Goal: Task Accomplishment & Management: Manage account settings

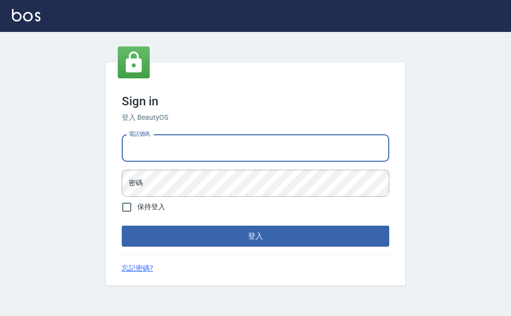
click at [225, 149] on input "電話號碼" at bounding box center [255, 148] width 267 height 27
type input "0918977357"
click at [122, 225] on button "登入" at bounding box center [255, 235] width 267 height 21
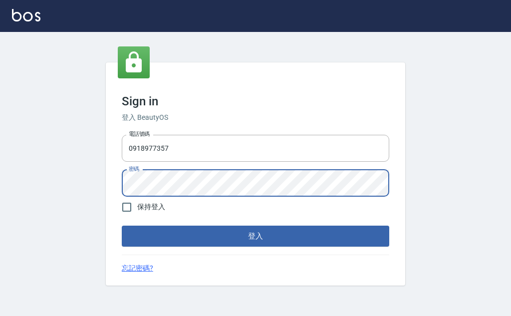
click at [122, 225] on button "登入" at bounding box center [255, 235] width 267 height 21
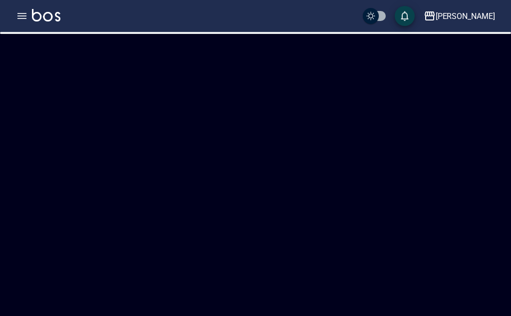
checkbox input "true"
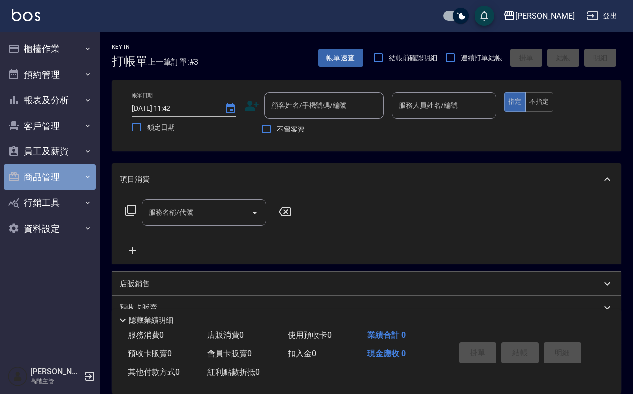
drag, startPoint x: 510, startPoint y: 1, endPoint x: 55, endPoint y: 168, distance: 484.1
click at [55, 168] on button "商品管理" at bounding box center [50, 178] width 92 height 26
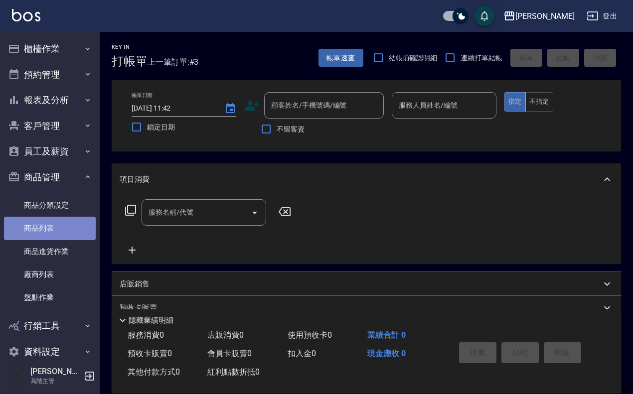
click at [56, 232] on link "商品列表" at bounding box center [50, 228] width 92 height 23
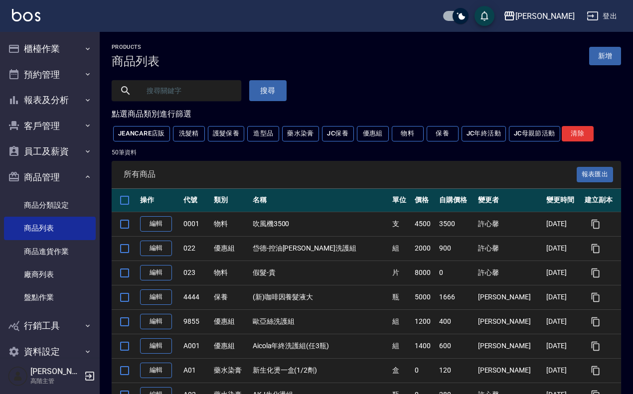
click at [207, 88] on input "text" at bounding box center [187, 90] width 94 height 27
type input "摩"
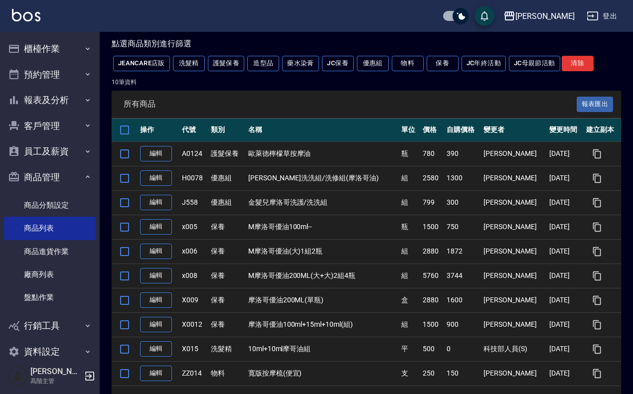
scroll to position [49, 0]
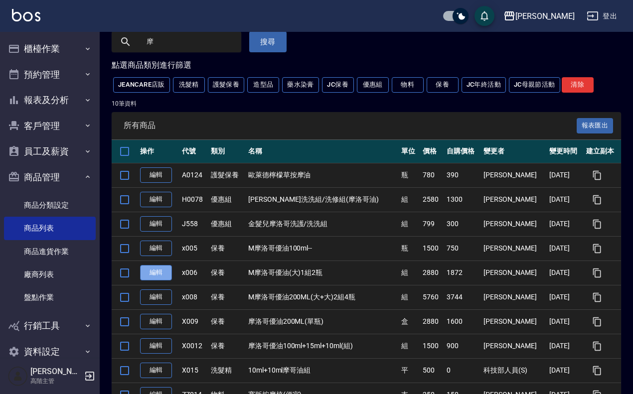
click at [162, 276] on link "編輯" at bounding box center [156, 272] width 32 height 15
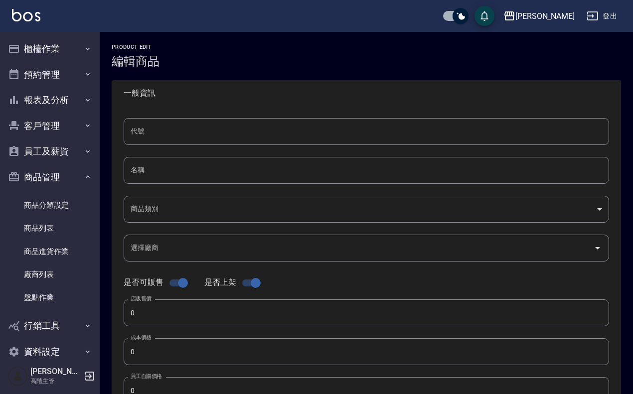
type input "x006"
type input "M摩洛哥優油(大)1組2瓶"
type input "68a2cf8c-c0ed-4ce1-a5d0-294afcf3bd62"
type input "2880"
type input "1872"
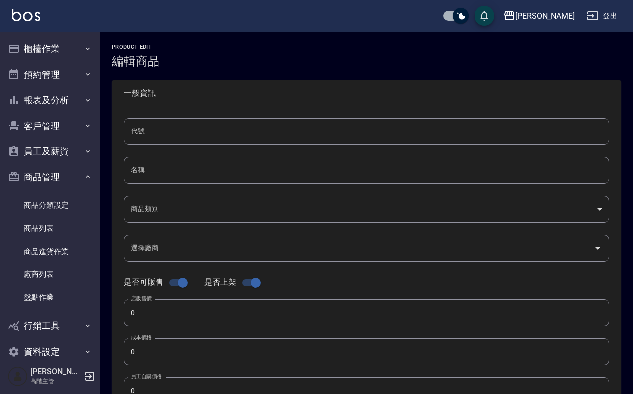
type input "1872"
type input "組"
type input "UNSET"
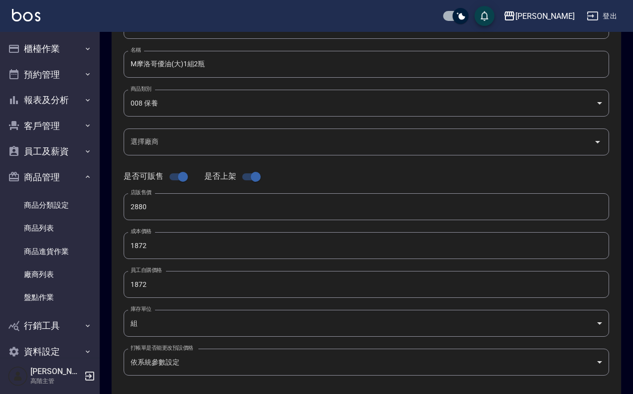
scroll to position [125, 0]
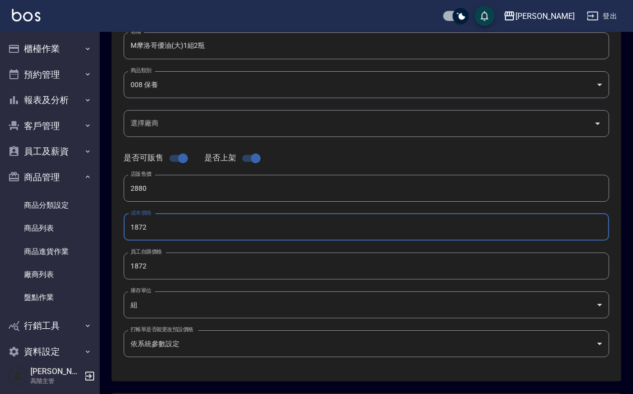
click at [112, 225] on div "代號 x006 代號 名稱 M摩洛哥優油(大)1組2瓶 名稱 商品類別 008 保養 68a2cf8c-c0ed-4ce1-a5d0-294afcf3bd…" at bounding box center [367, 182] width 510 height 400
drag, startPoint x: 169, startPoint y: 218, endPoint x: 102, endPoint y: 217, distance: 66.3
click at [98, 219] on div "上越[PERSON_NAME] 登出 櫃檯作業 打帳單 帳單列表 掛單列表 座位開單 營業儀表板 現金收支登錄 高階收支登錄 材料自購登錄 每日結帳 排班表 …" at bounding box center [316, 219] width 633 height 688
type input "1600"
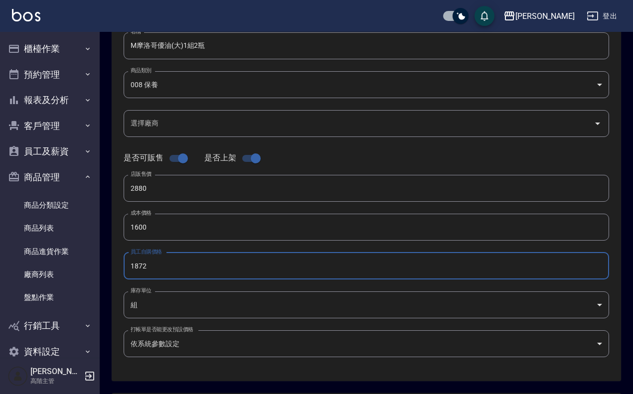
click at [180, 276] on input "1872" at bounding box center [367, 266] width 486 height 27
drag, startPoint x: 49, startPoint y: 253, endPoint x: 0, endPoint y: 249, distance: 49.0
click at [0, 249] on div "上越[PERSON_NAME] 登出 櫃檯作業 打帳單 帳單列表 掛單列表 座位開單 營業儀表板 現金收支登錄 高階收支登錄 材料自購登錄 每日結帳 排班表 …" at bounding box center [316, 219] width 633 height 688
type input "1600"
click at [110, 208] on div "Product Edit 編輯商品 一般資訊 代號 x006 代號 名稱 M摩洛哥優油(大)1組2瓶 名稱 商品類別 008 保養 68a2cf8c-c0…" at bounding box center [367, 235] width 534 height 632
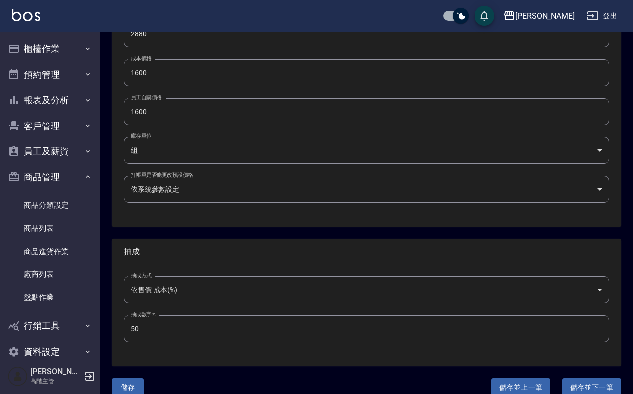
scroll to position [293, 0]
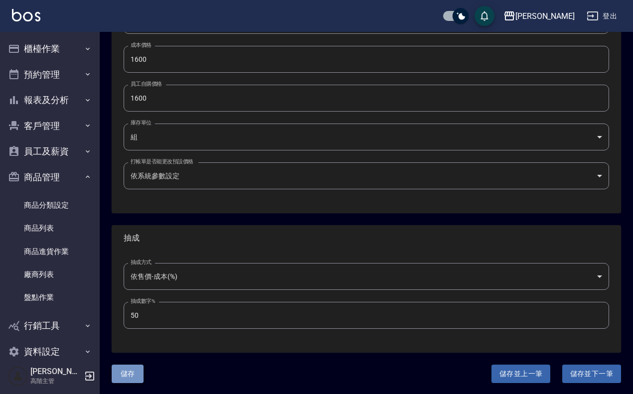
click at [135, 315] on button "儲存" at bounding box center [128, 374] width 32 height 18
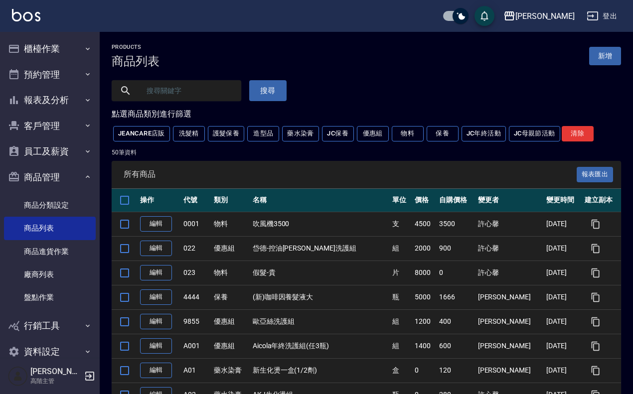
click at [191, 97] on input "text" at bounding box center [187, 90] width 94 height 27
type input "ㄓ"
type input "摩"
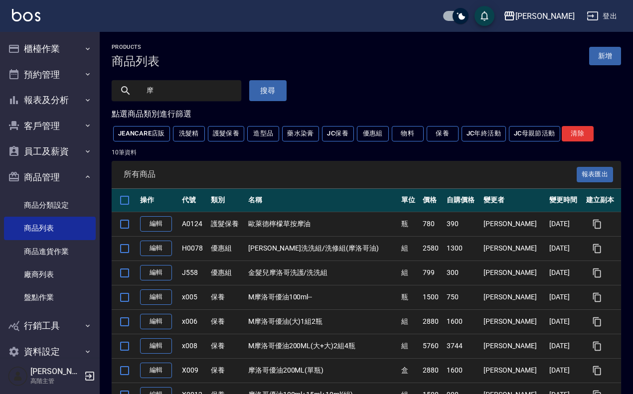
scroll to position [62, 0]
